Goal: Information Seeking & Learning: Learn about a topic

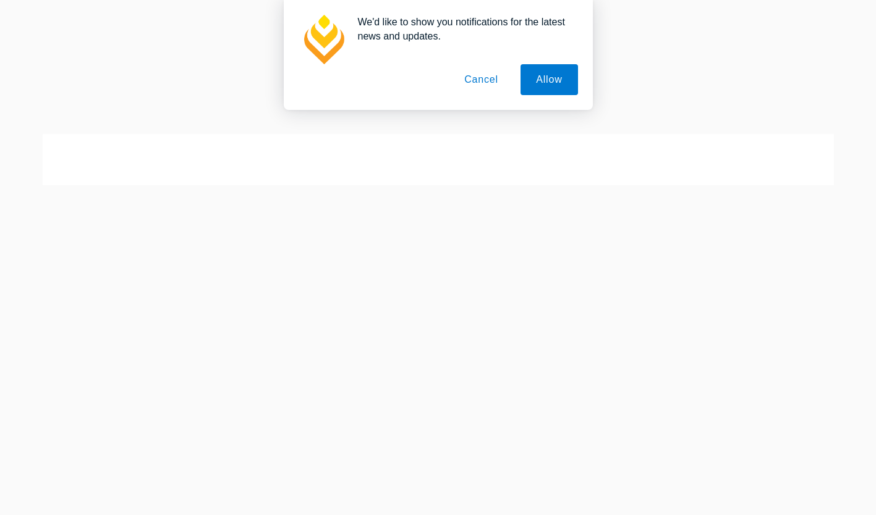
click at [494, 78] on button "Cancel" at bounding box center [481, 79] width 65 height 31
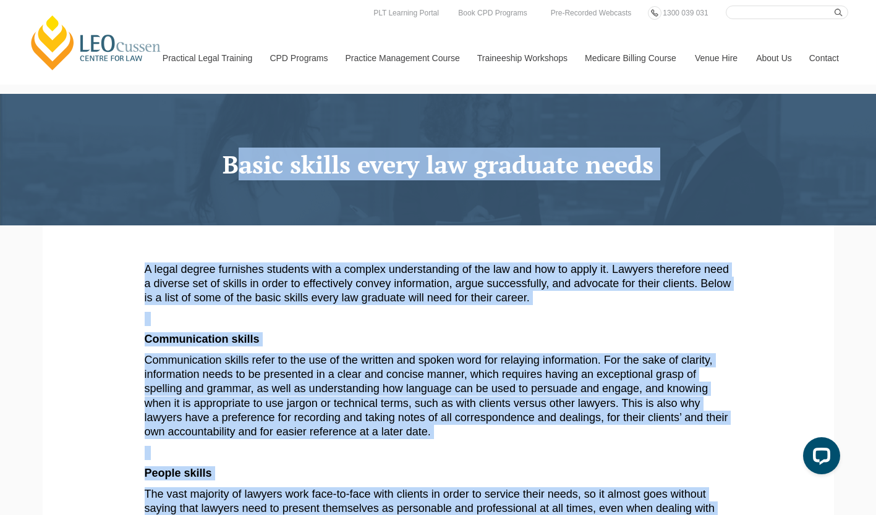
drag, startPoint x: 572, startPoint y: 180, endPoint x: 210, endPoint y: 173, distance: 362.2
copy div "Basic skills every law graduate needs A legal degree furnishes students with a …"
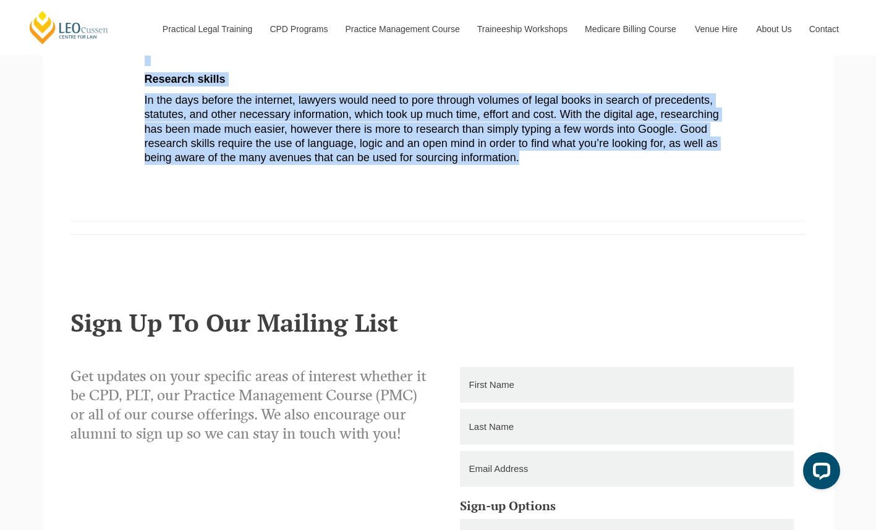
scroll to position [845, 0]
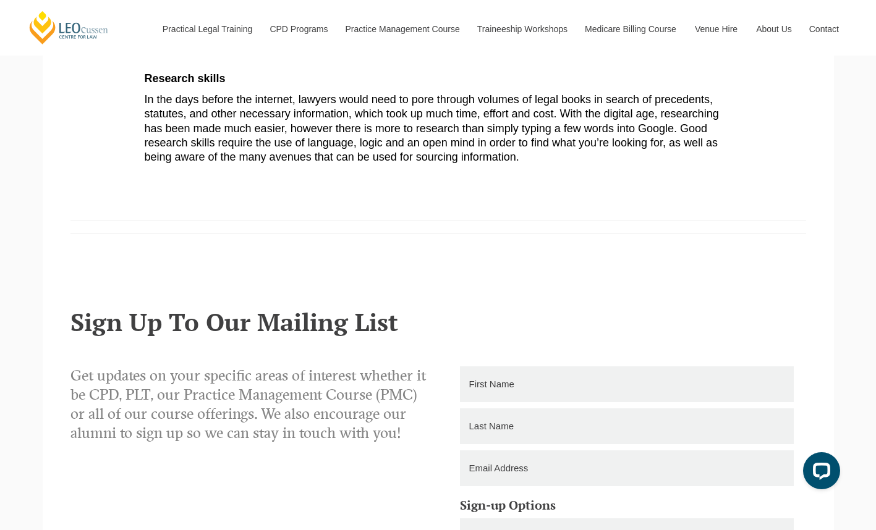
click at [207, 268] on section at bounding box center [438, 249] width 791 height 57
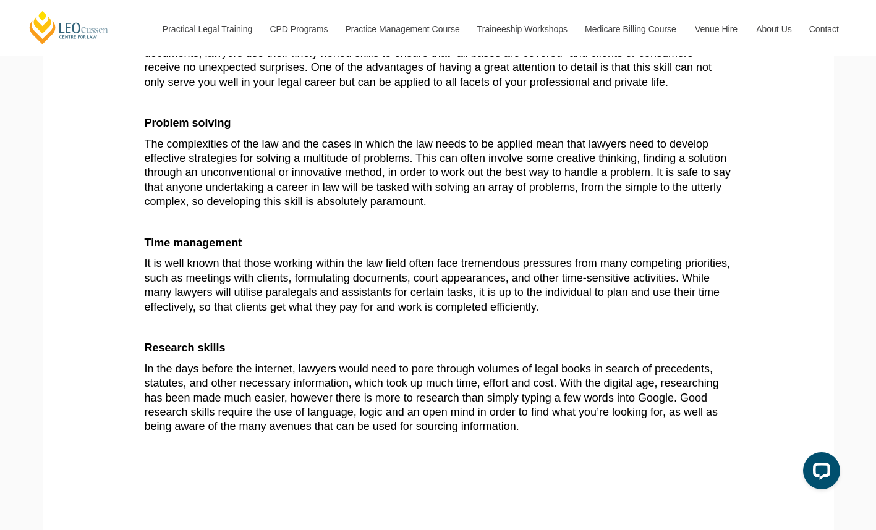
scroll to position [573, 0]
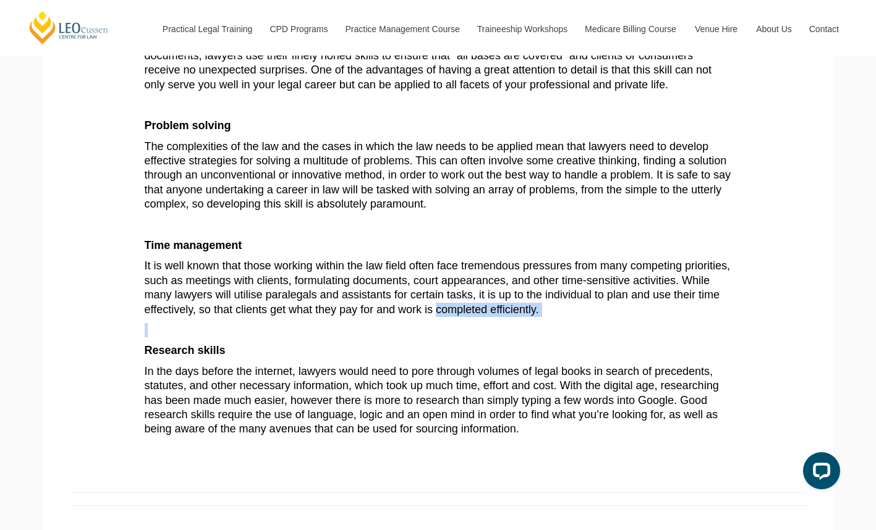
drag, startPoint x: 437, startPoint y: 313, endPoint x: 525, endPoint y: 321, distance: 88.7
click at [525, 321] on article "A legal degree furnishes students with a complex understanding of the law and h…" at bounding box center [438, 63] width 587 height 747
copy article "completed efficiently."
click at [534, 279] on span "It is well known that those working within the law field often face tremendous …" at bounding box center [437, 288] width 585 height 56
drag, startPoint x: 534, startPoint y: 279, endPoint x: 674, endPoint y: 282, distance: 140.3
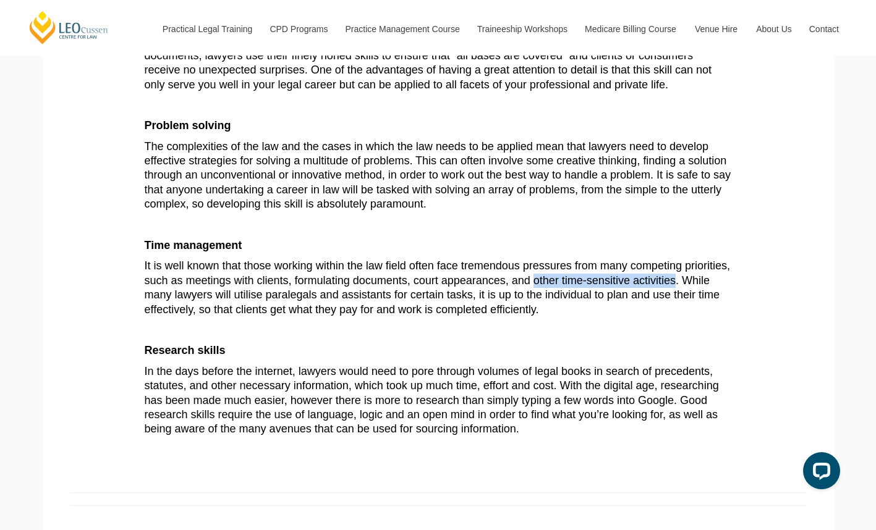
click at [674, 282] on span "It is well known that those working within the law field often face tremendous …" at bounding box center [437, 288] width 585 height 56
copy span "other time-sensitive activities"
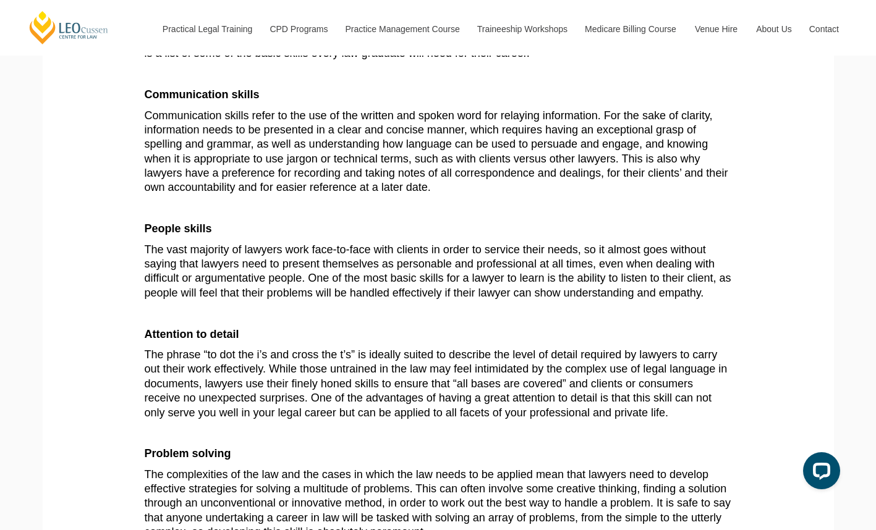
scroll to position [244, 0]
